Goal: Understand site structure: Understand site structure

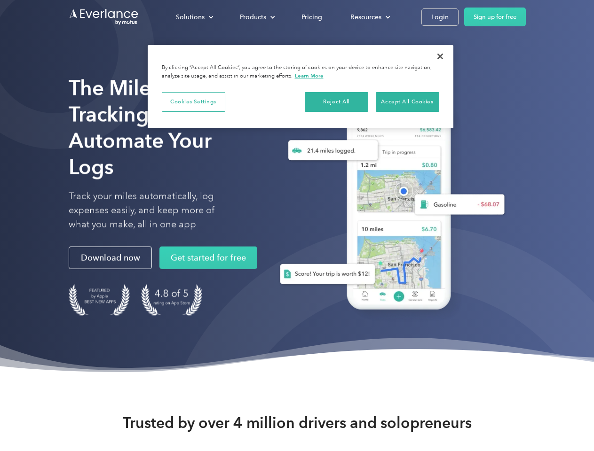
click at [194, 17] on div "Solutions" at bounding box center [190, 17] width 29 height 12
click at [256, 17] on div "Products" at bounding box center [253, 17] width 26 height 12
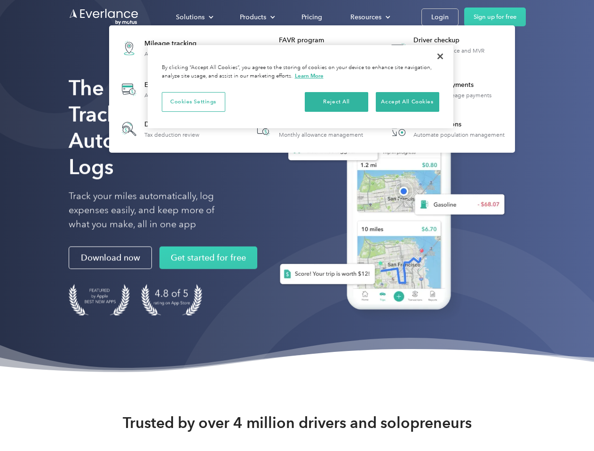
click at [369, 17] on div "Resources" at bounding box center [365, 17] width 31 height 12
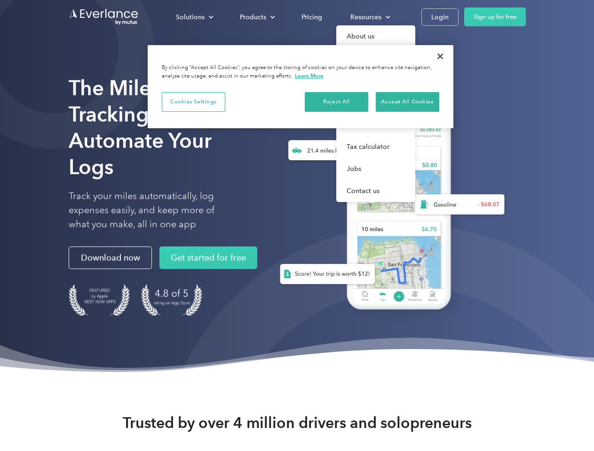
click at [193, 102] on button "Cookies Settings" at bounding box center [193, 102] width 63 height 20
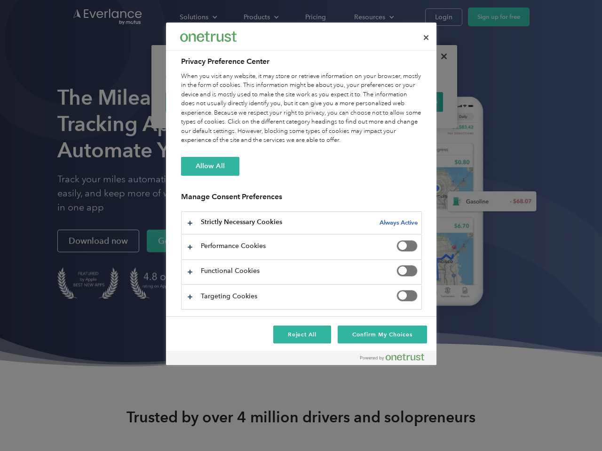
click at [337, 102] on div "When you visit any website, it may store or retrieve information on your browse…" at bounding box center [301, 108] width 241 height 73
click at [407, 102] on div "When you visit any website, it may store or retrieve information on your browse…" at bounding box center [301, 108] width 241 height 73
click at [440, 56] on div at bounding box center [301, 225] width 602 height 451
